Goal: Navigation & Orientation: Find specific page/section

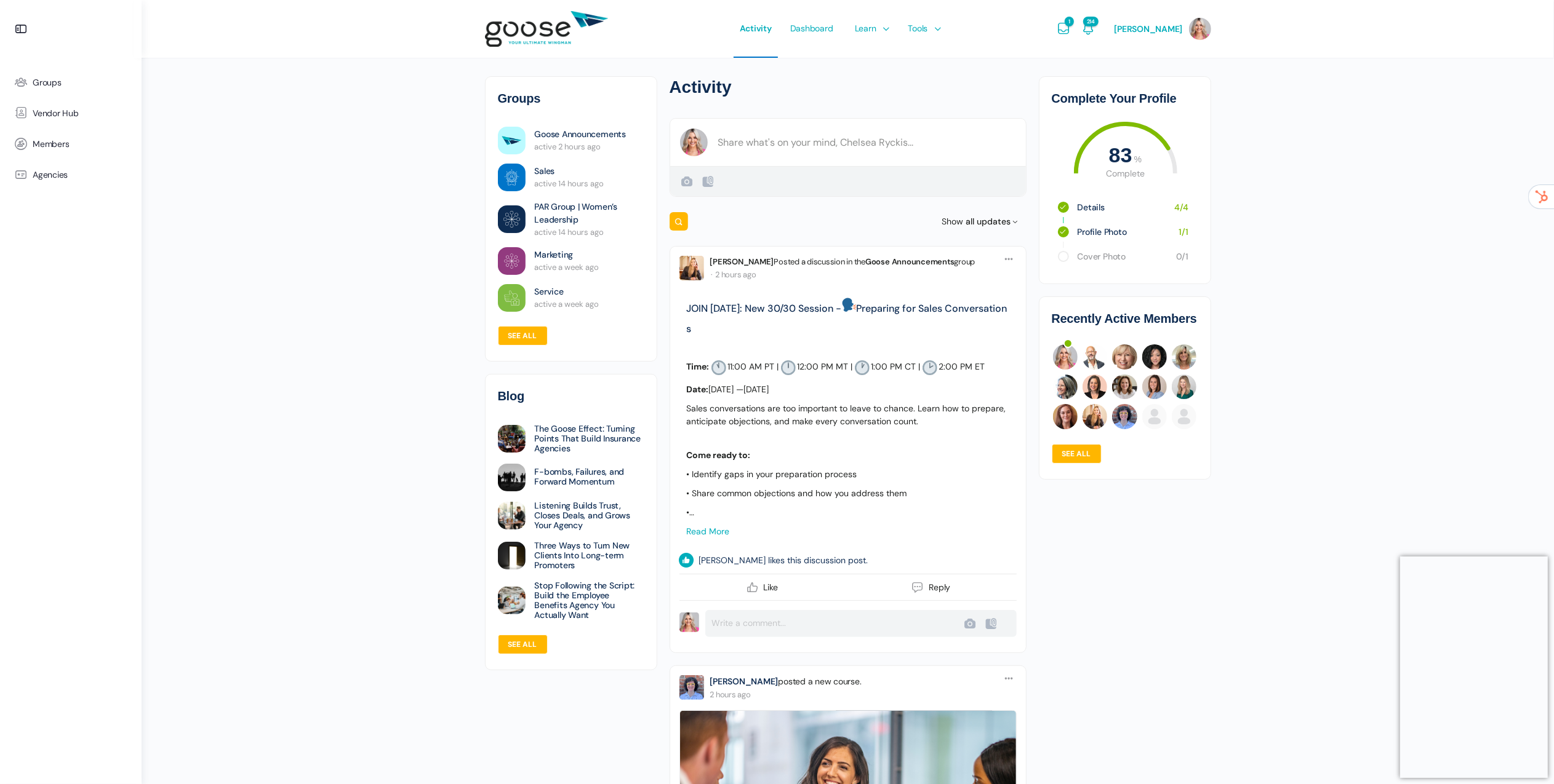
click at [528, 216] on li "PAR Group | Women’s Leadership active 14 hours ago" at bounding box center [571, 219] width 146 height 48
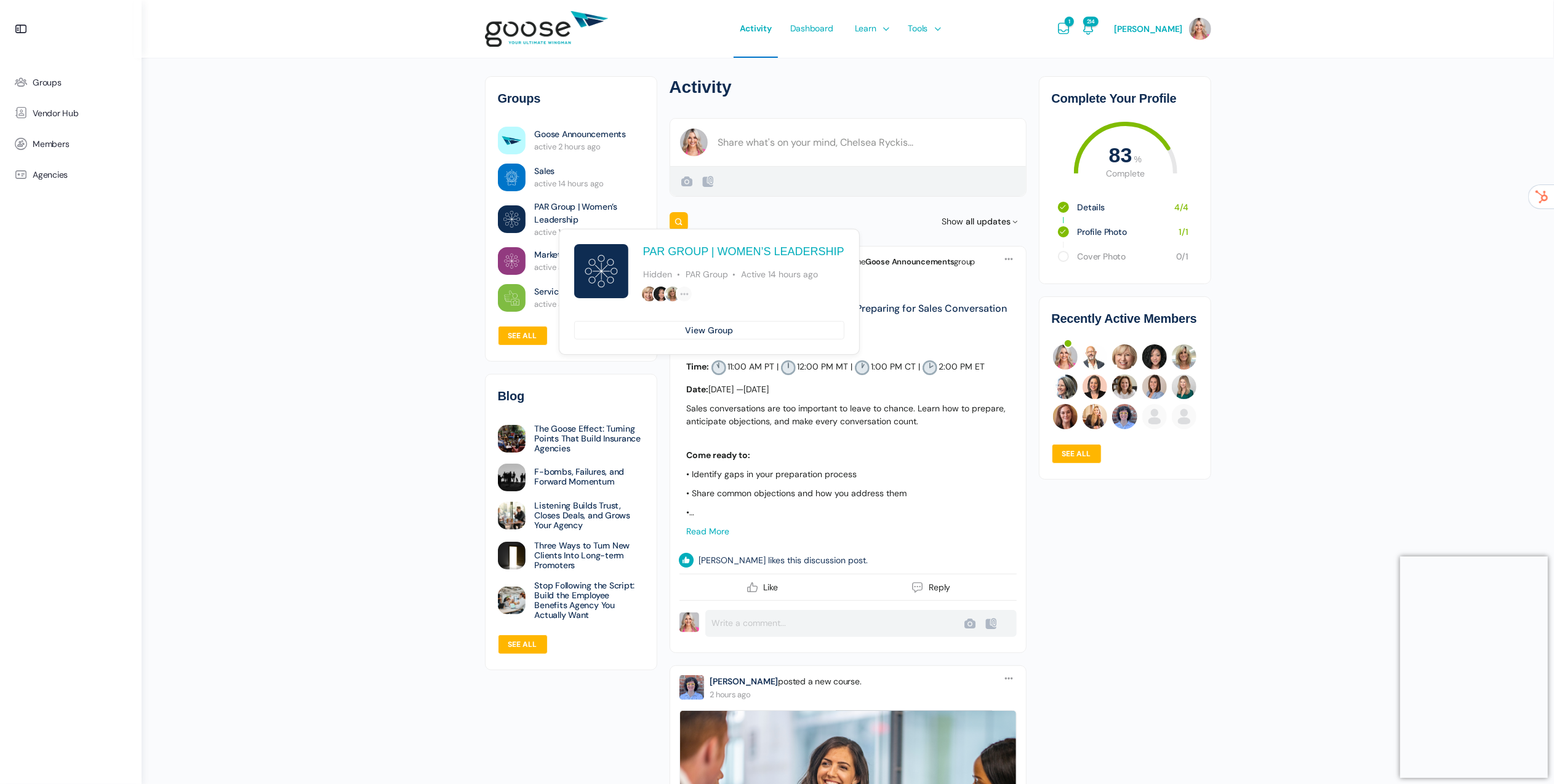
click at [553, 212] on link "PAR Group | Women’s Leadership" at bounding box center [589, 213] width 109 height 25
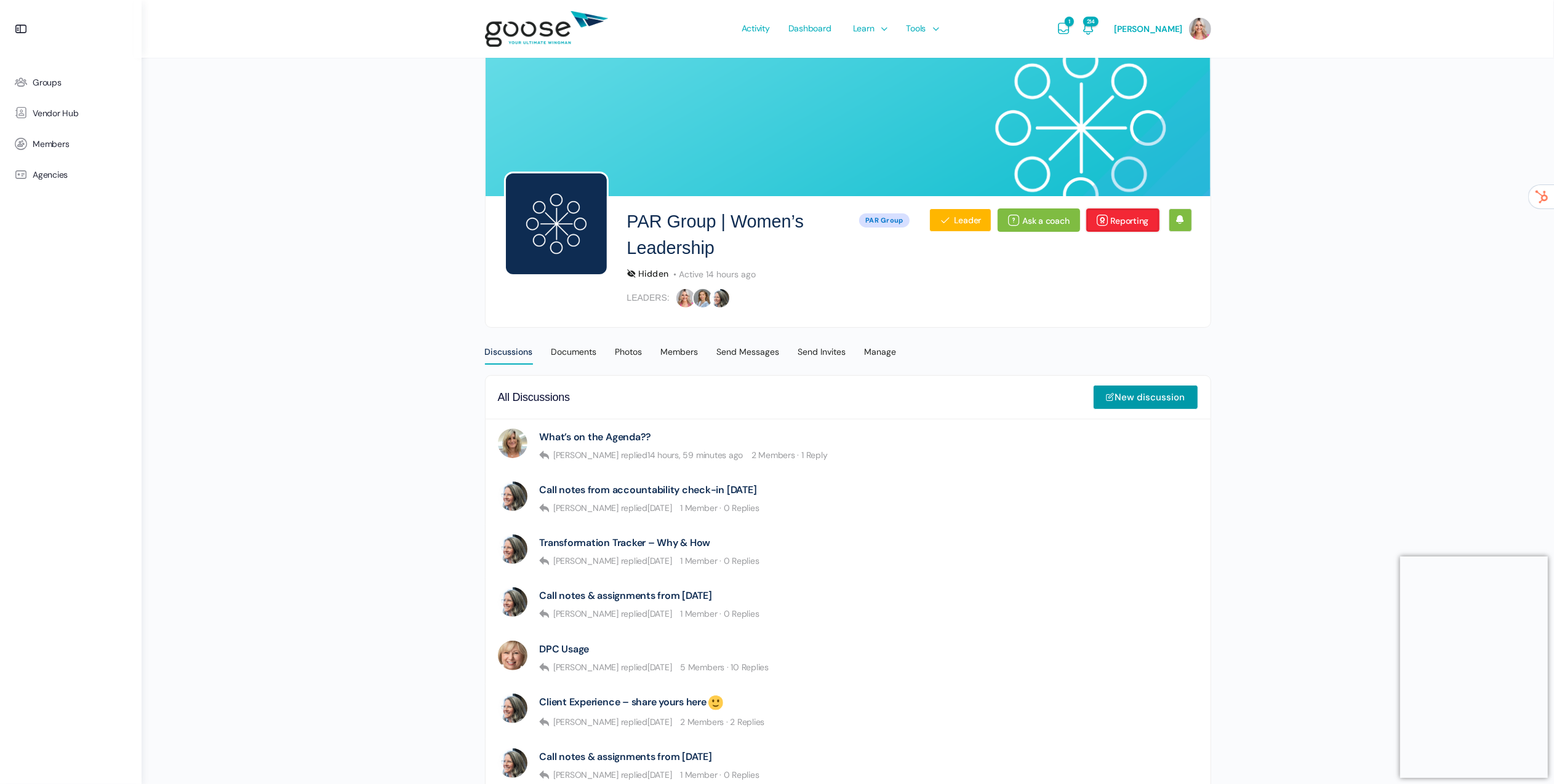
click at [1140, 225] on link "Reporting" at bounding box center [1123, 220] width 73 height 23
